Goal: Check status: Check status

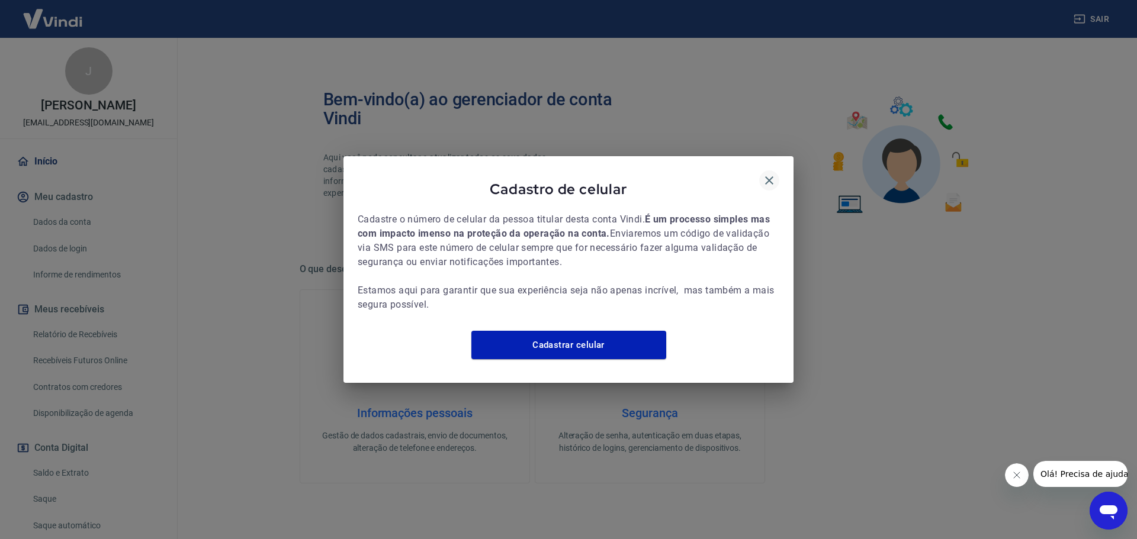
click at [770, 176] on icon "button" at bounding box center [769, 180] width 8 height 8
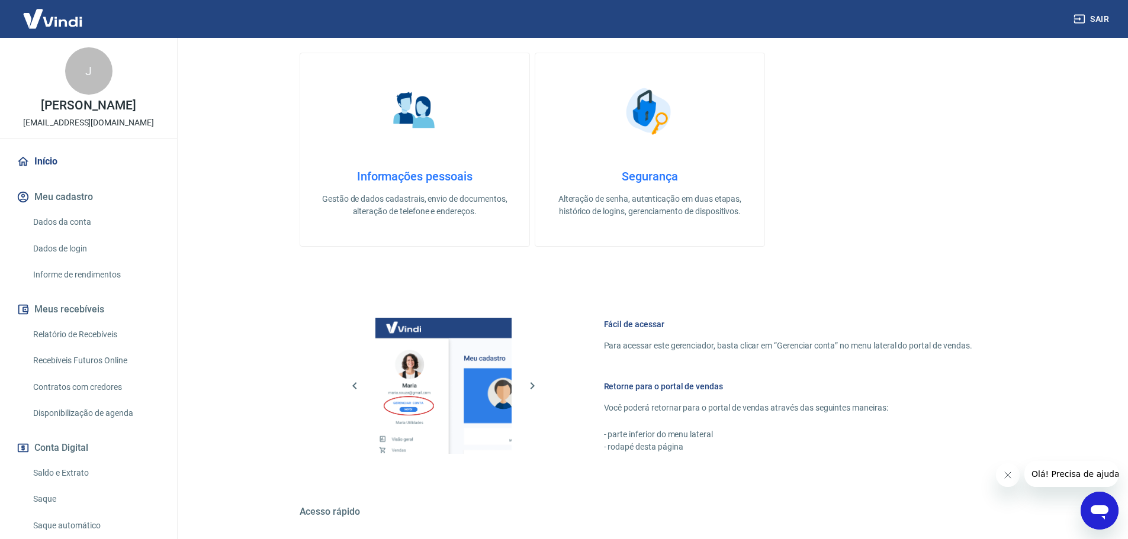
click at [248, 303] on html "Sair [PERSON_NAME] [EMAIL_ADDRESS][DOMAIN_NAME] Início Meu cadastro Dados da co…" at bounding box center [564, 32] width 1128 height 539
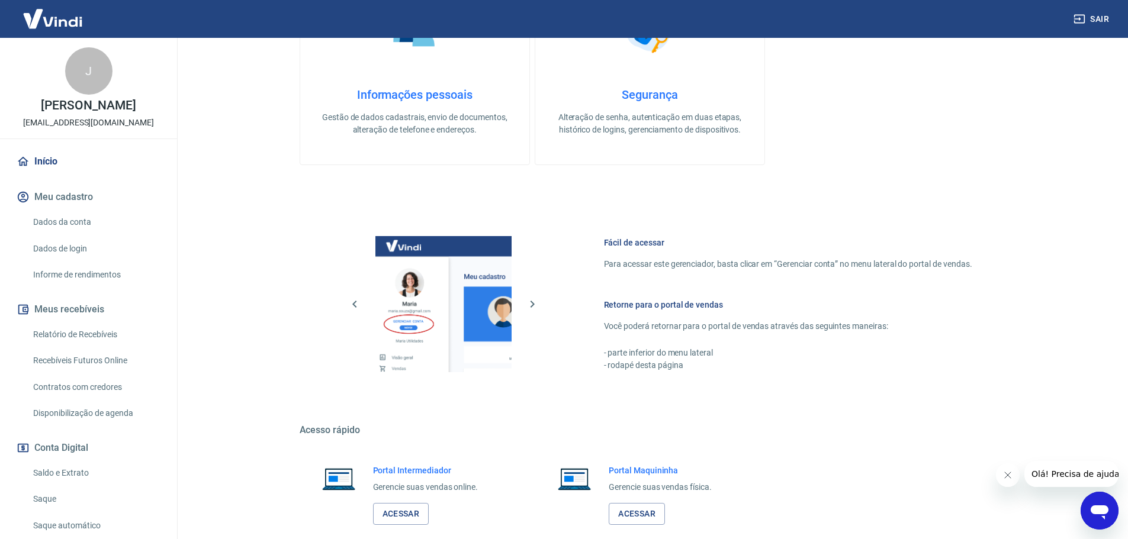
scroll to position [384, 0]
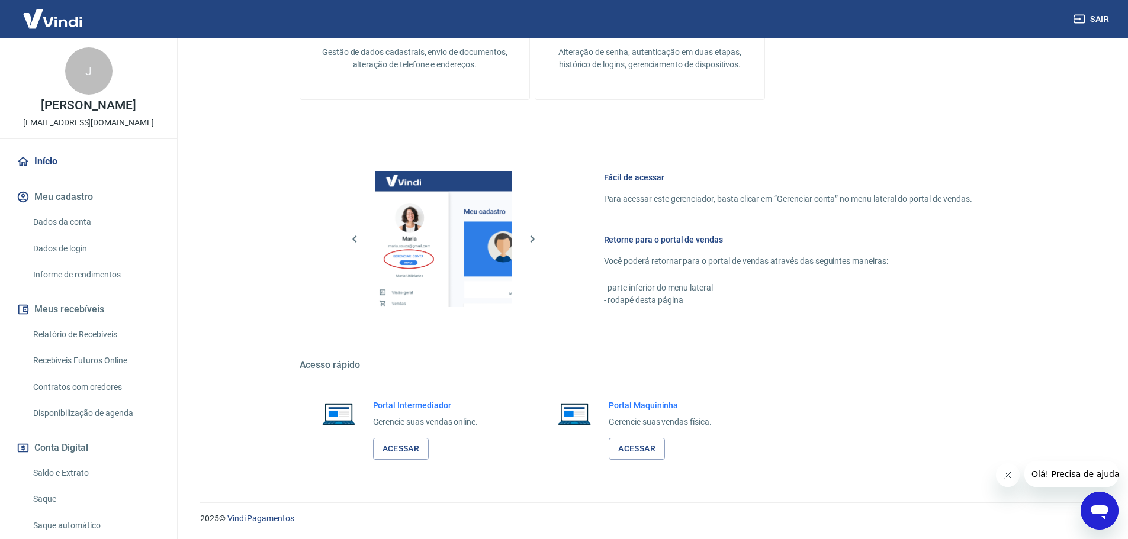
click at [53, 475] on link "Saldo e Extrato" at bounding box center [95, 473] width 134 height 24
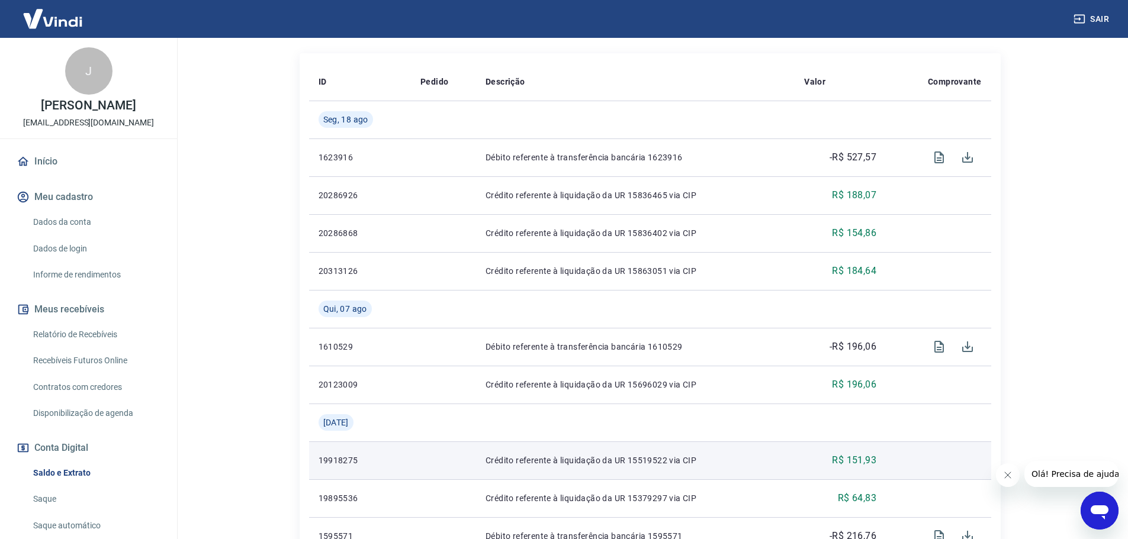
scroll to position [296, 0]
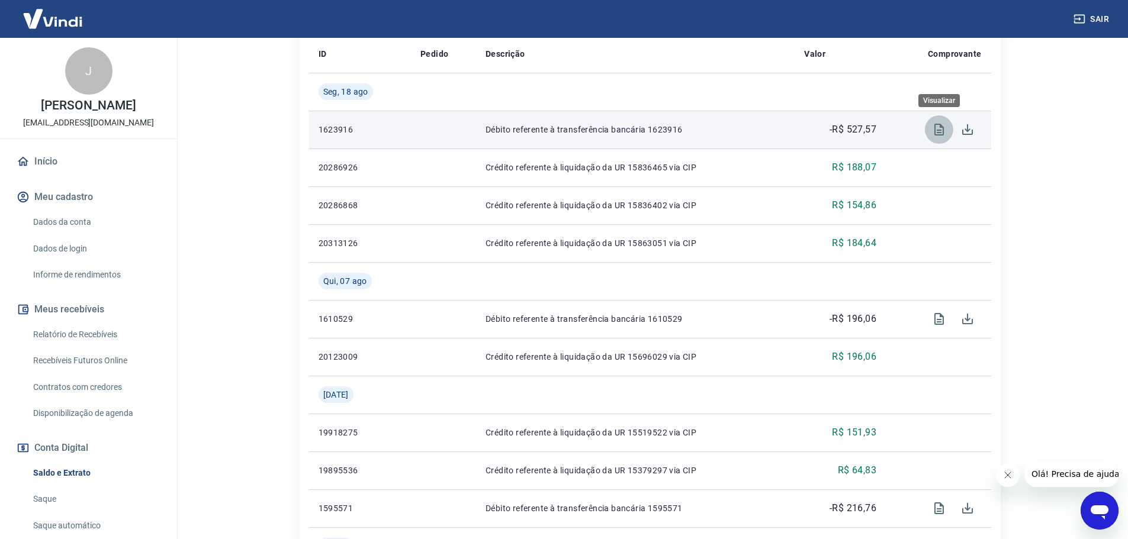
click at [939, 127] on icon "Visualizar" at bounding box center [939, 130] width 14 height 14
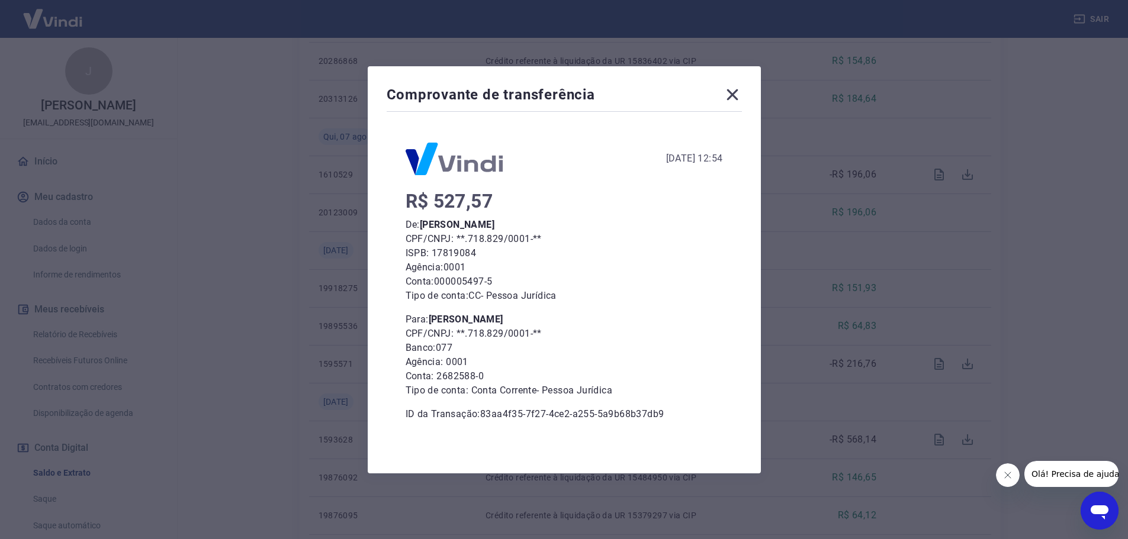
scroll to position [474, 0]
click at [734, 91] on icon at bounding box center [732, 94] width 11 height 11
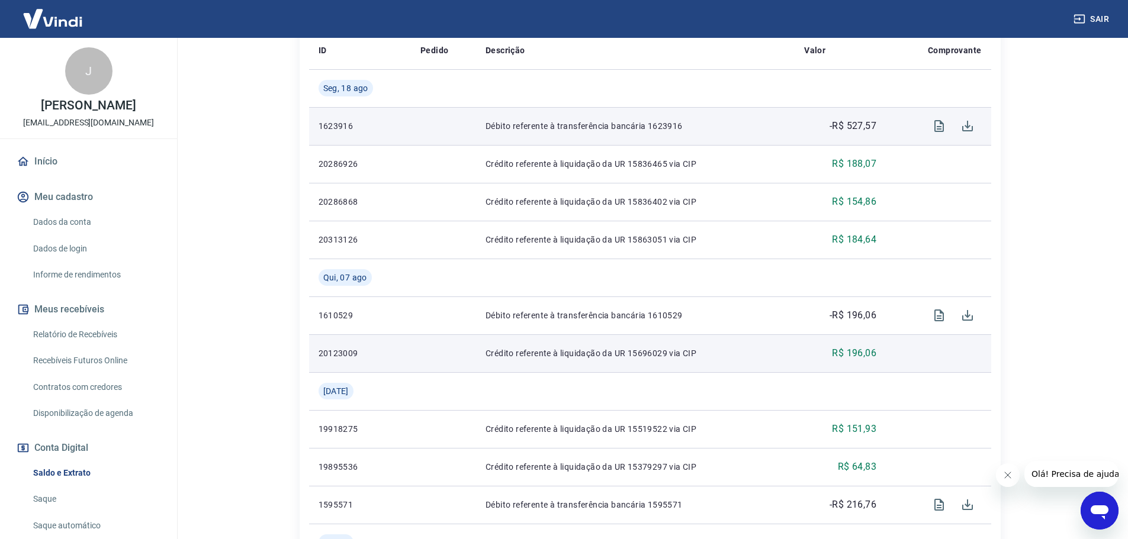
scroll to position [296, 0]
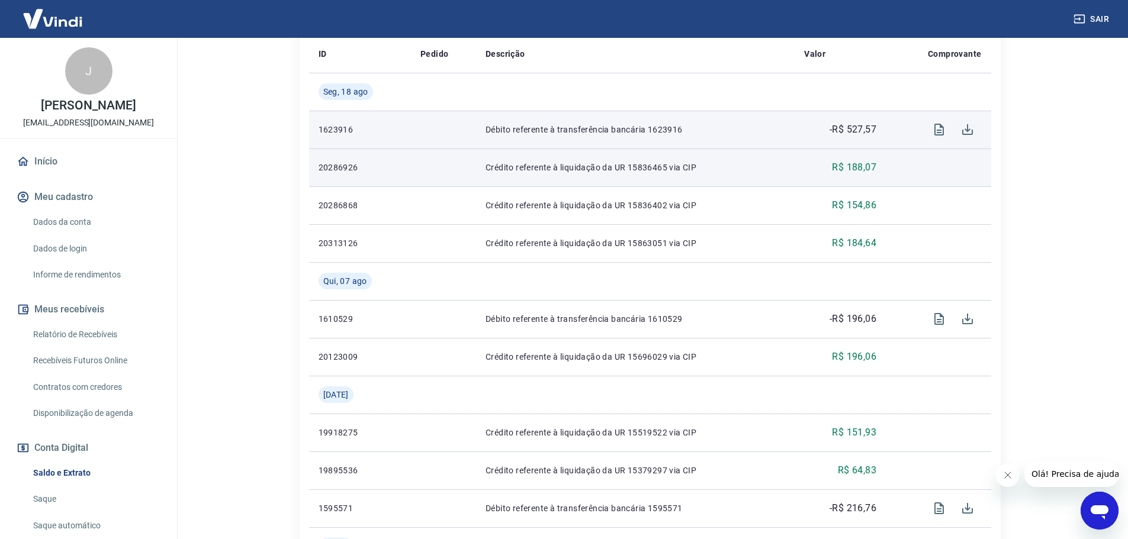
click at [334, 163] on p "20286926" at bounding box center [360, 168] width 83 height 12
drag, startPoint x: 699, startPoint y: 163, endPoint x: 773, endPoint y: 162, distance: 74.0
click at [712, 163] on p "Crédito referente à liquidação da UR 15836465 via CIP" at bounding box center [636, 168] width 300 height 12
click at [860, 169] on p "R$ 188,07" at bounding box center [854, 167] width 44 height 14
